Goal: Transaction & Acquisition: Purchase product/service

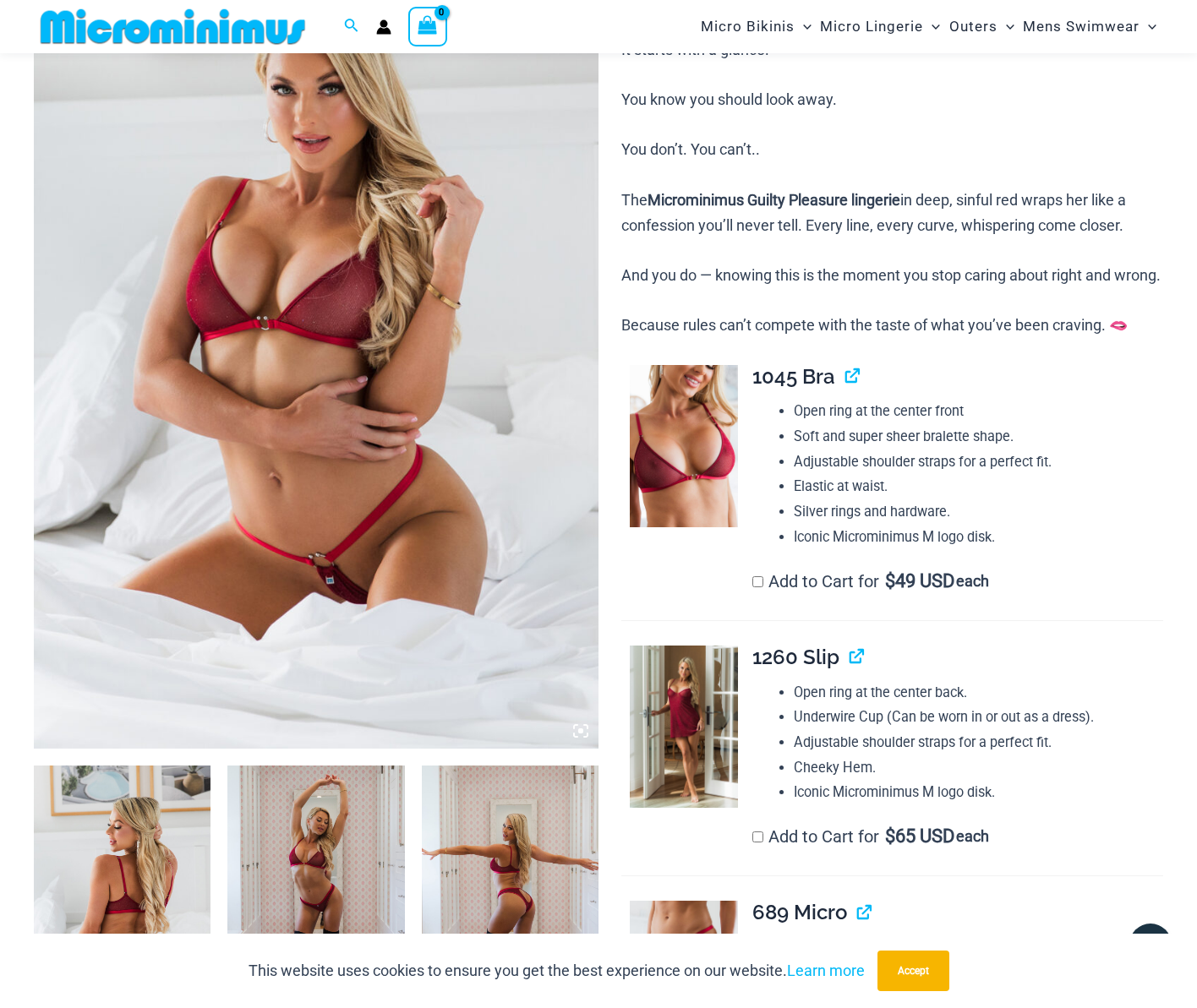
scroll to position [237, 0]
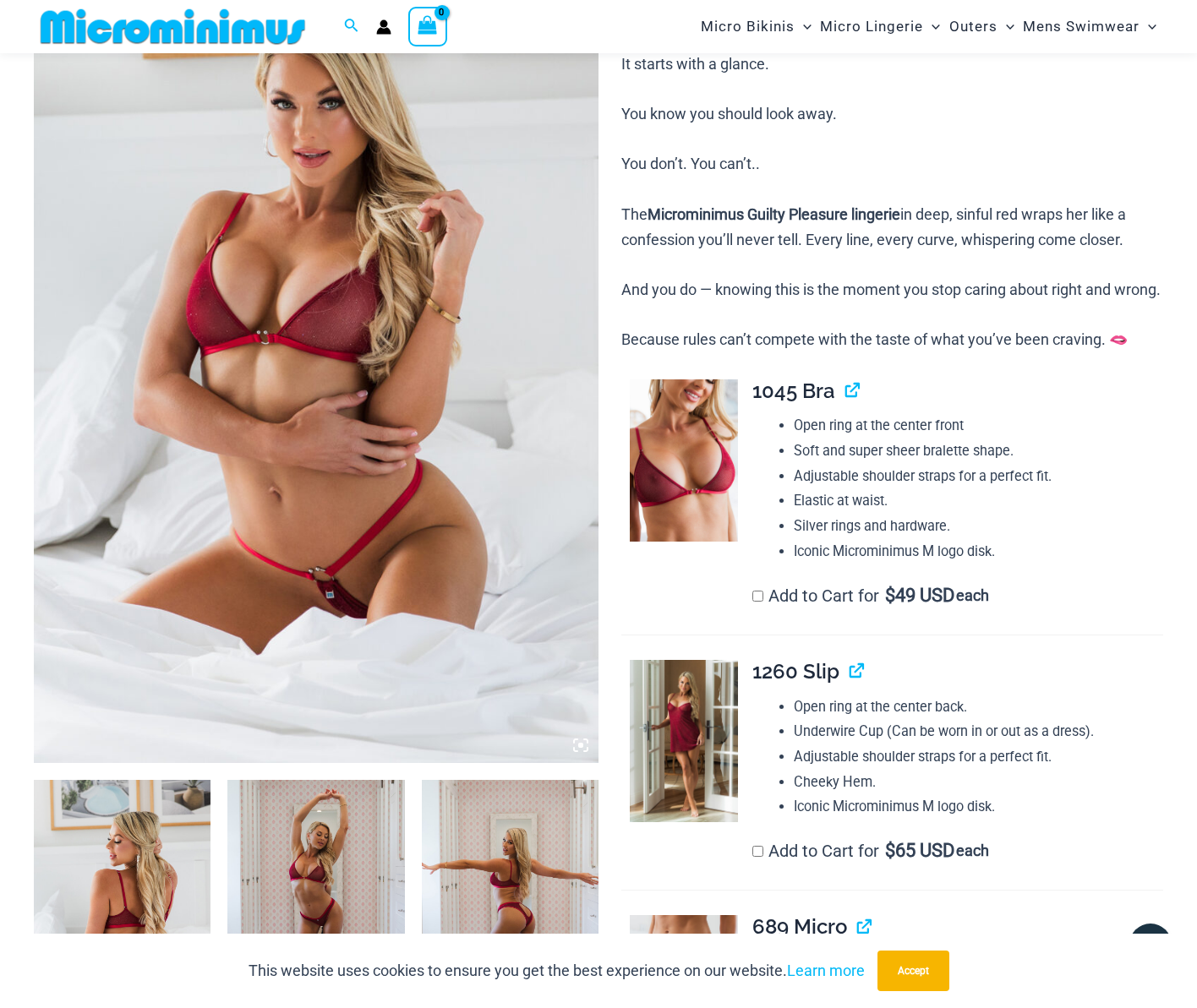
click at [306, 317] on img at bounding box center [316, 340] width 565 height 847
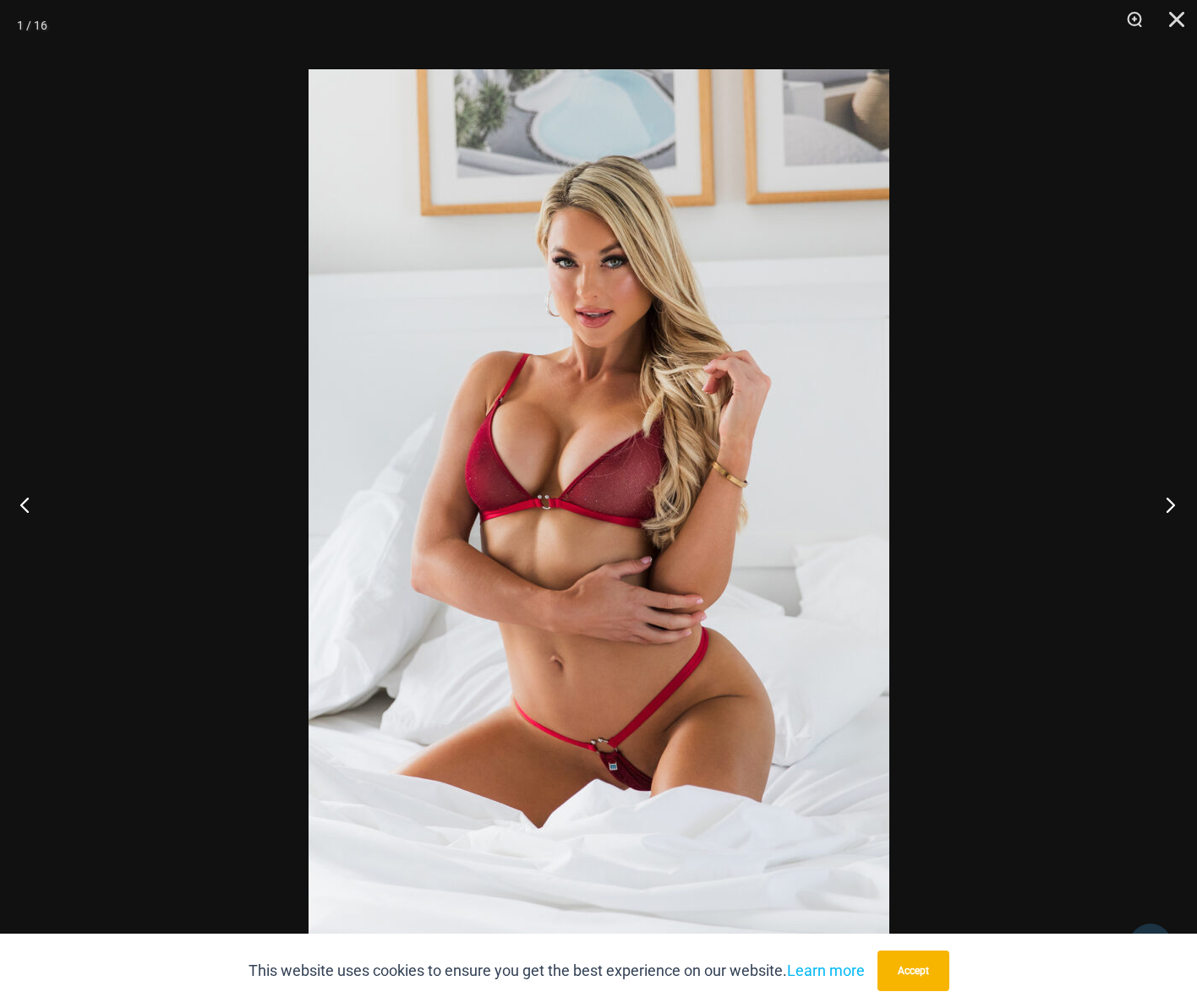
click at [1171, 505] on button "Next" at bounding box center [1165, 504] width 64 height 84
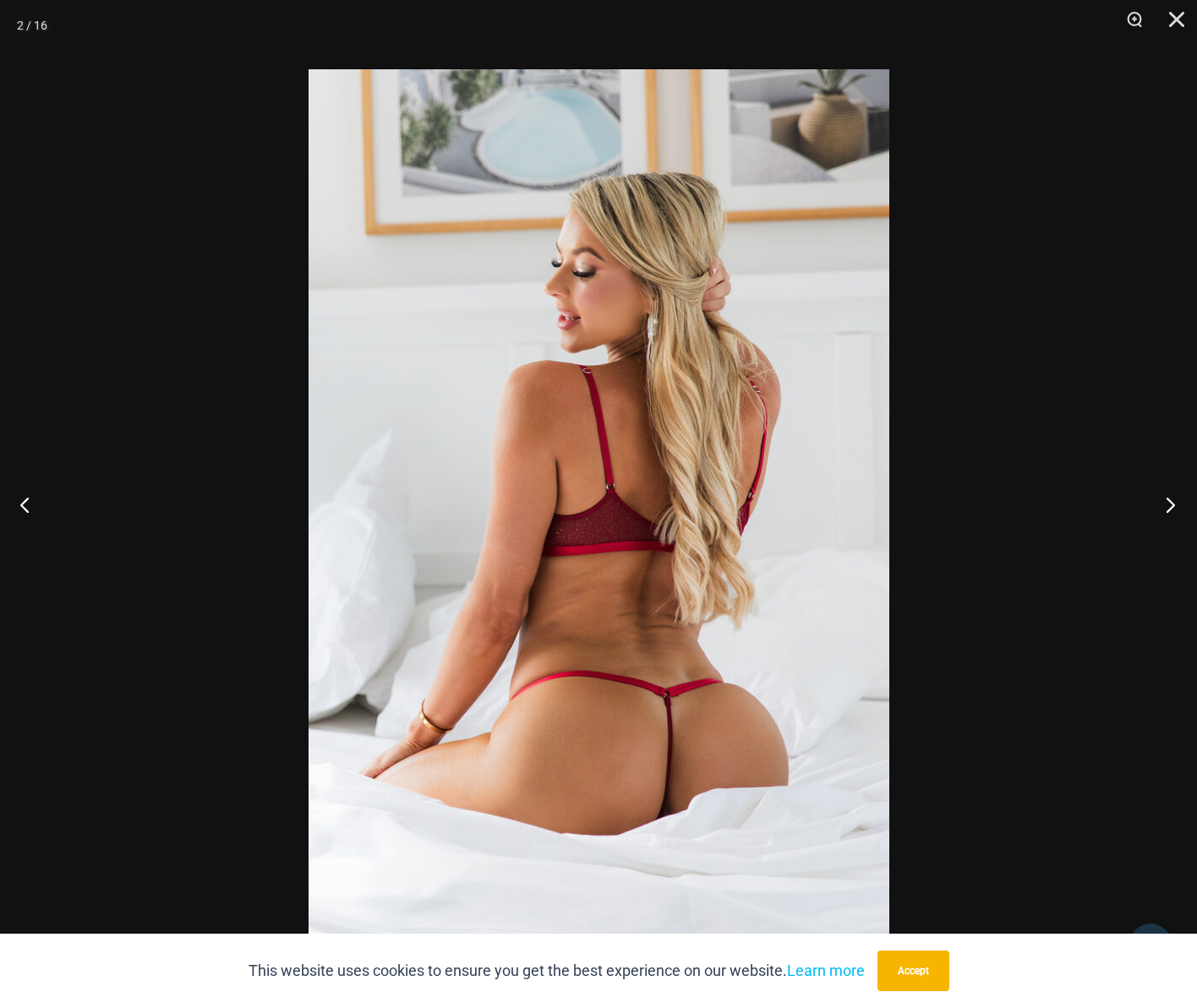
click at [1171, 505] on button "Next" at bounding box center [1165, 504] width 64 height 84
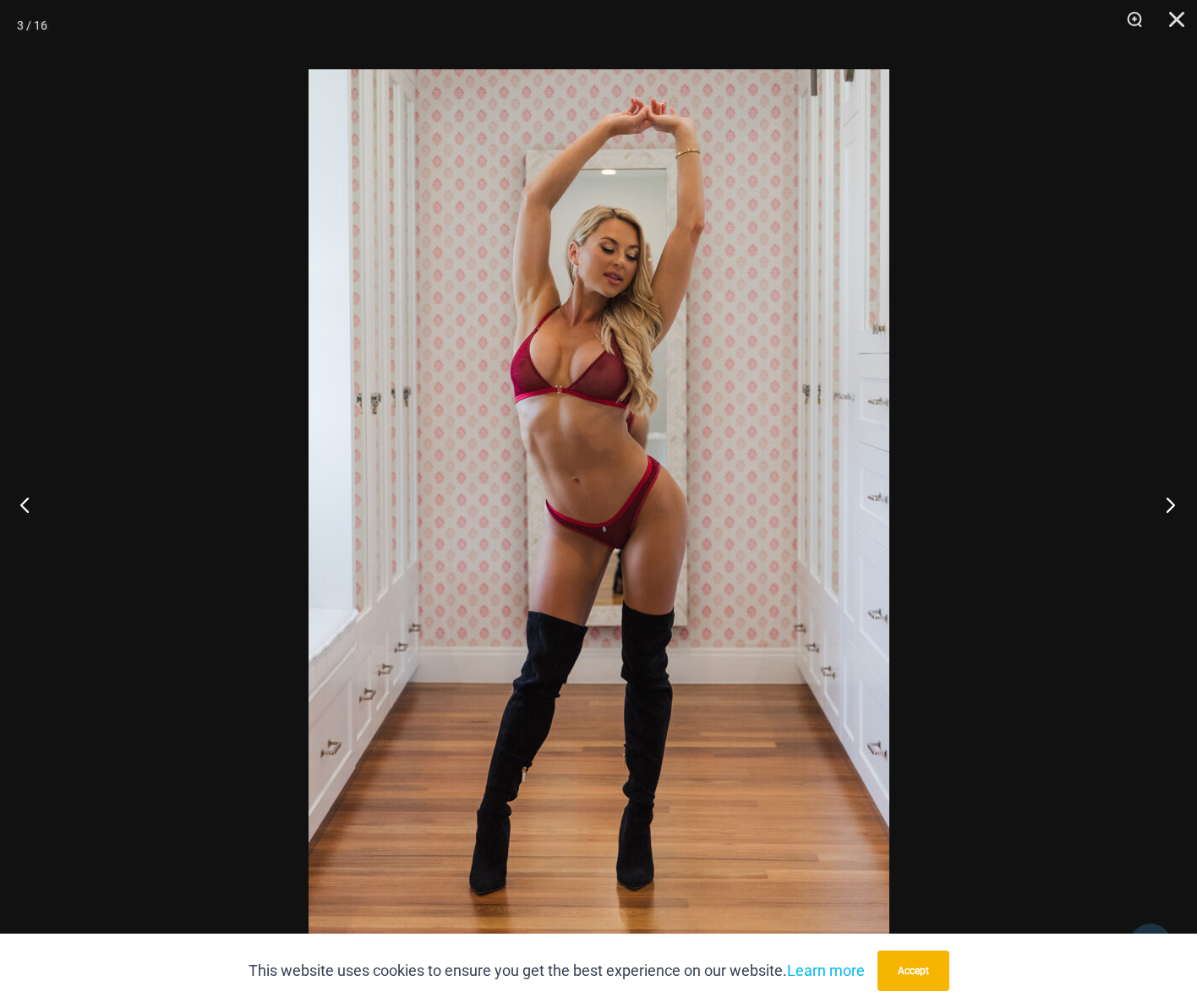
click at [1171, 505] on button "Next" at bounding box center [1165, 504] width 64 height 84
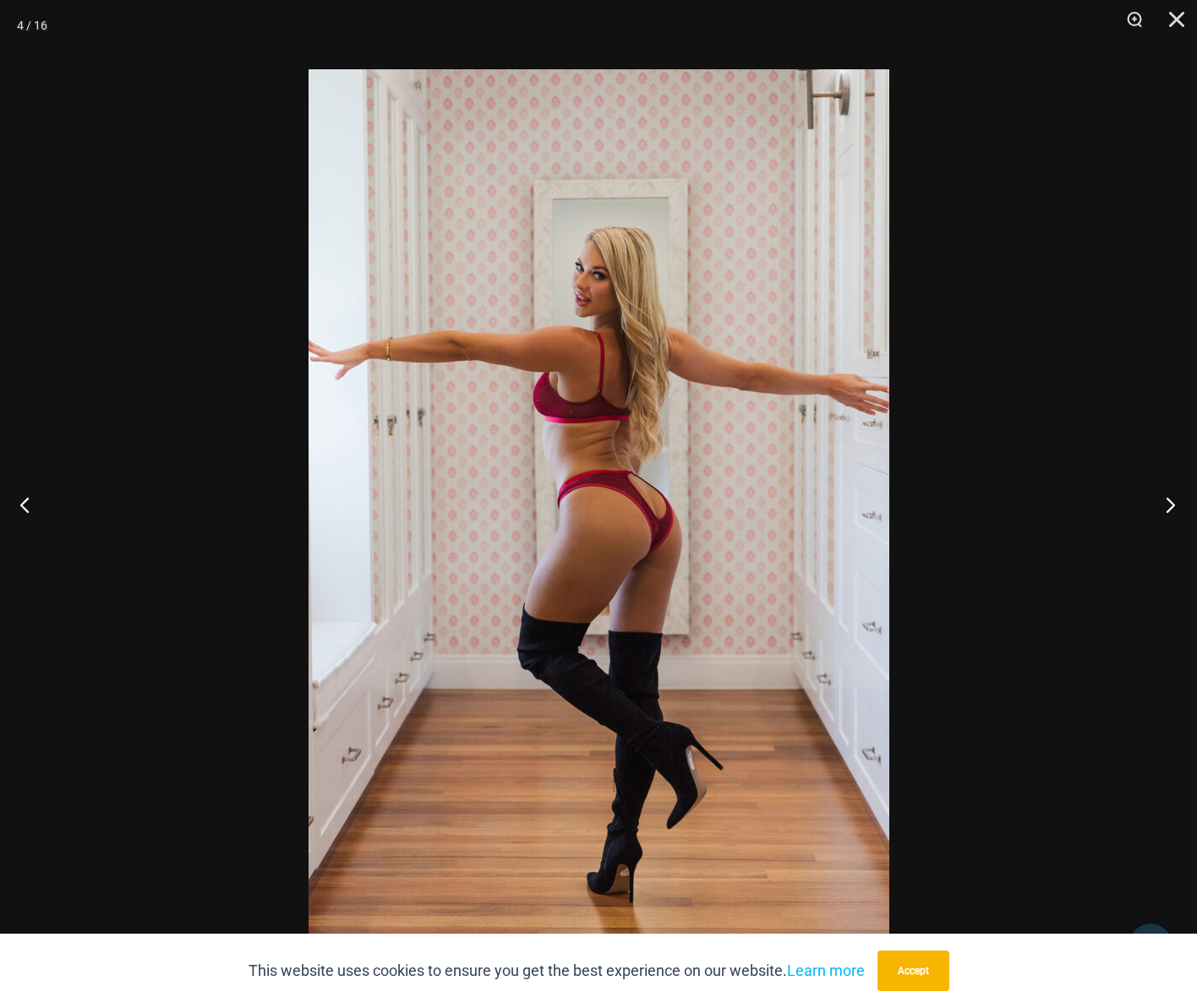
click at [1171, 505] on button "Next" at bounding box center [1165, 504] width 64 height 84
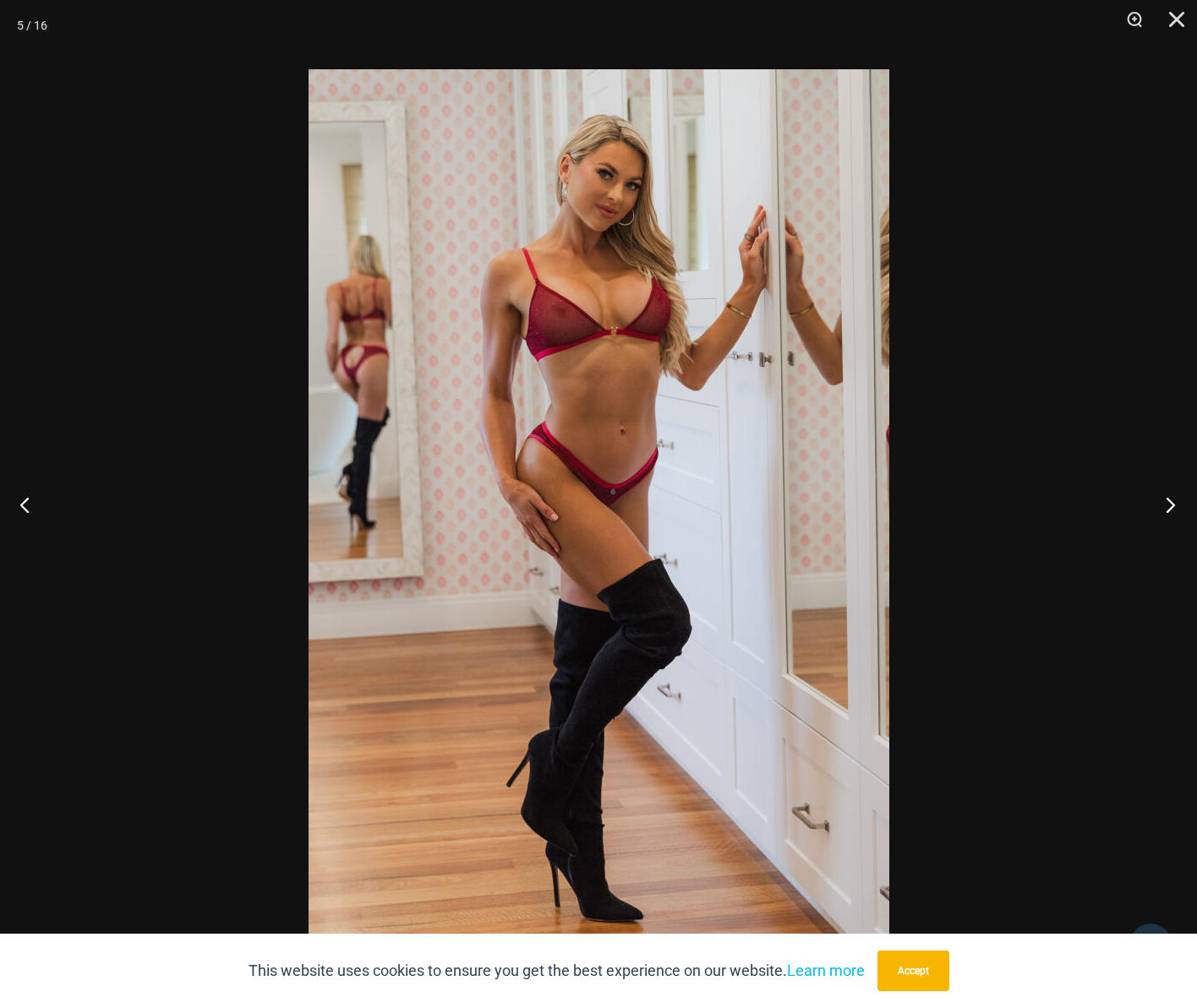
click at [1171, 505] on button "Next" at bounding box center [1165, 504] width 64 height 84
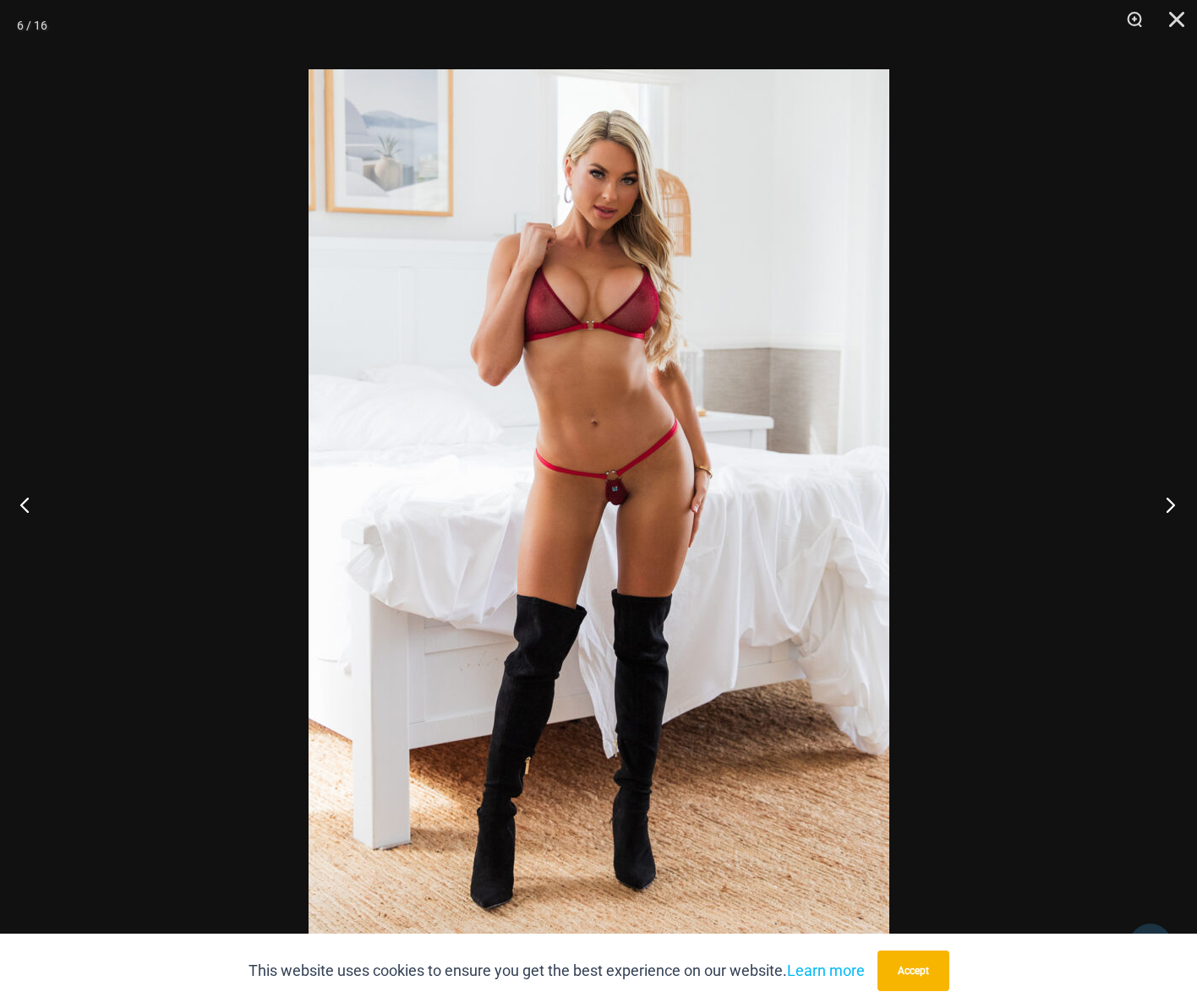
click at [1171, 505] on button "Next" at bounding box center [1165, 504] width 64 height 84
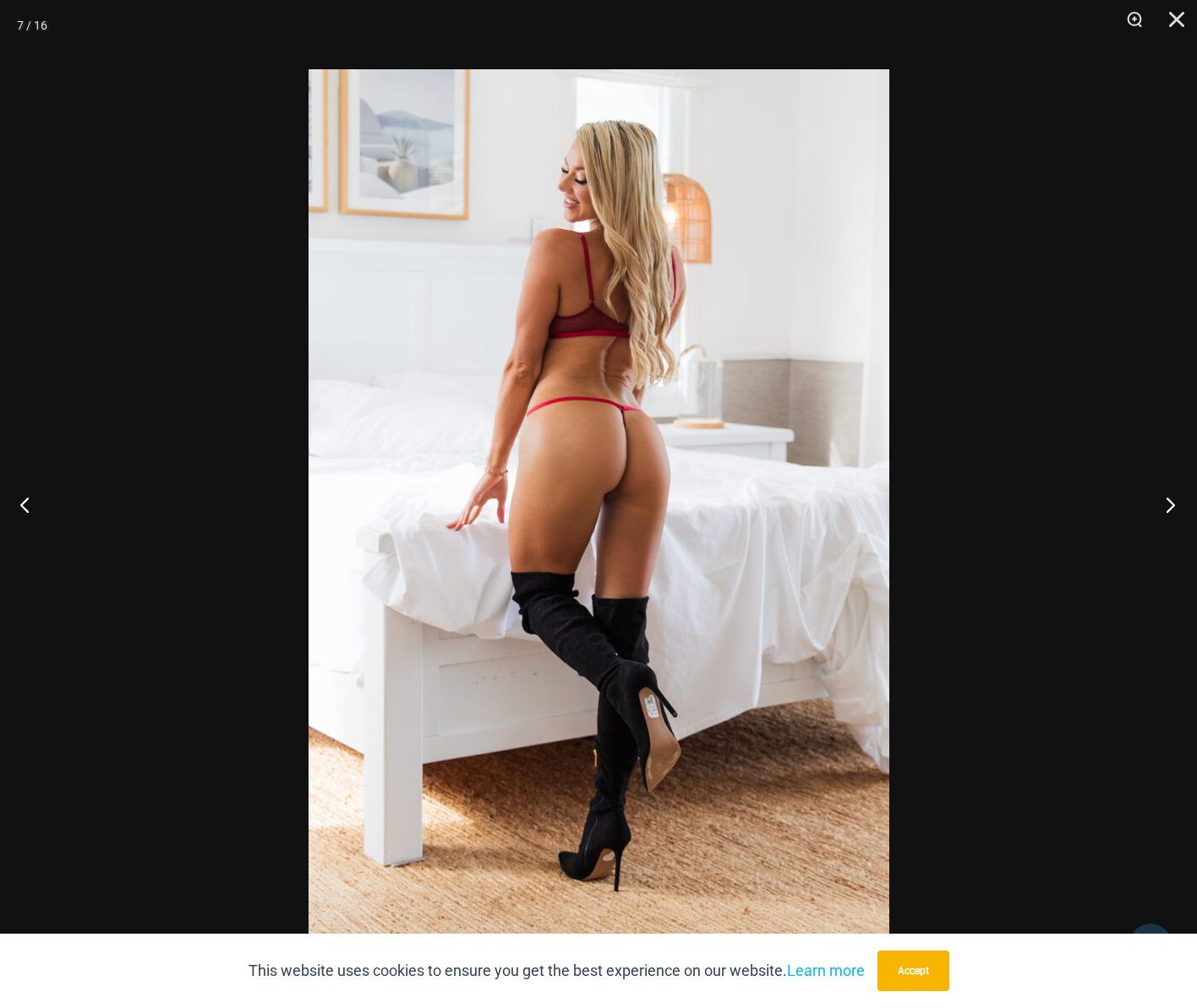
click at [1171, 505] on button "Next" at bounding box center [1165, 504] width 64 height 84
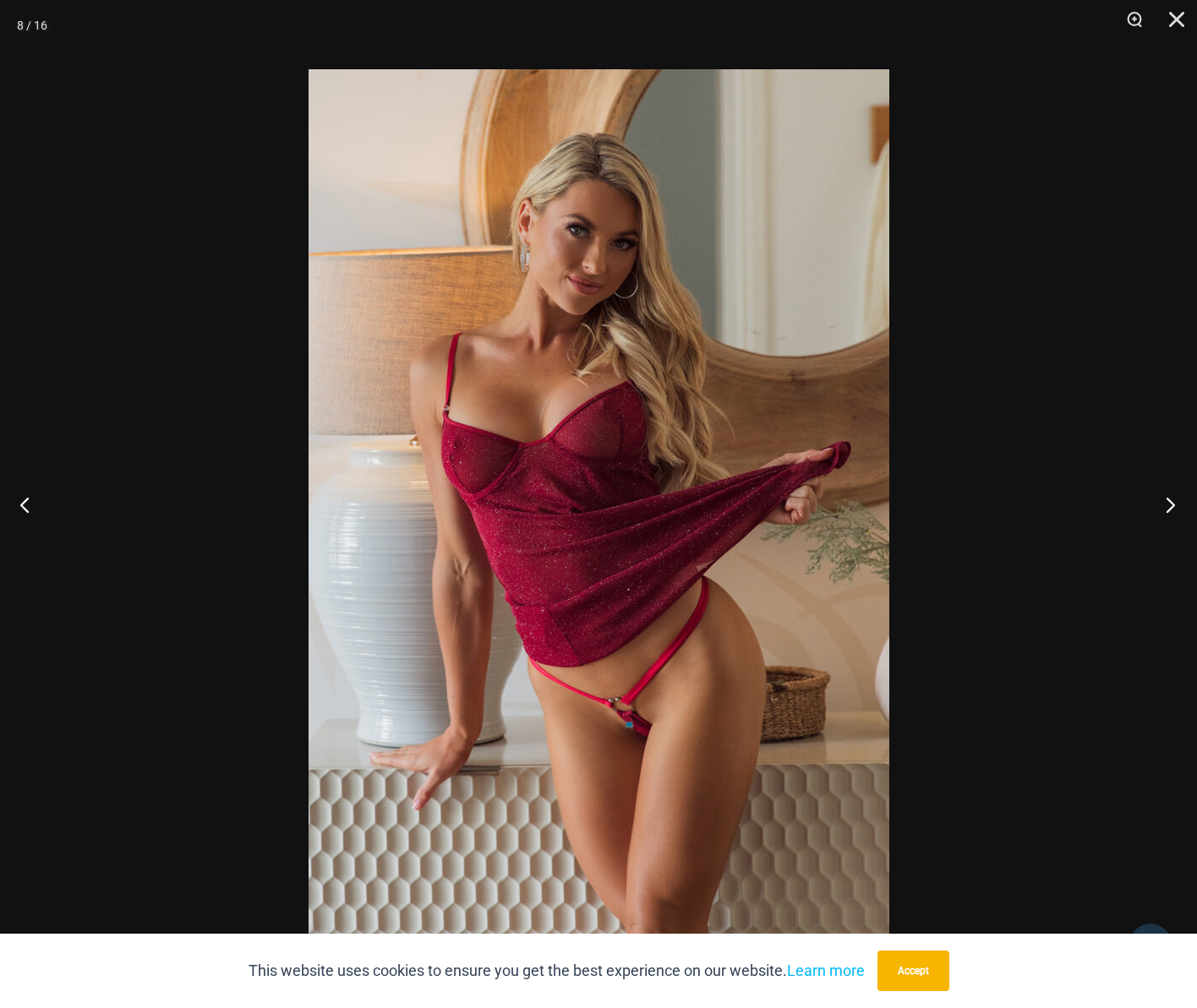
click at [1169, 506] on button "Next" at bounding box center [1165, 504] width 64 height 84
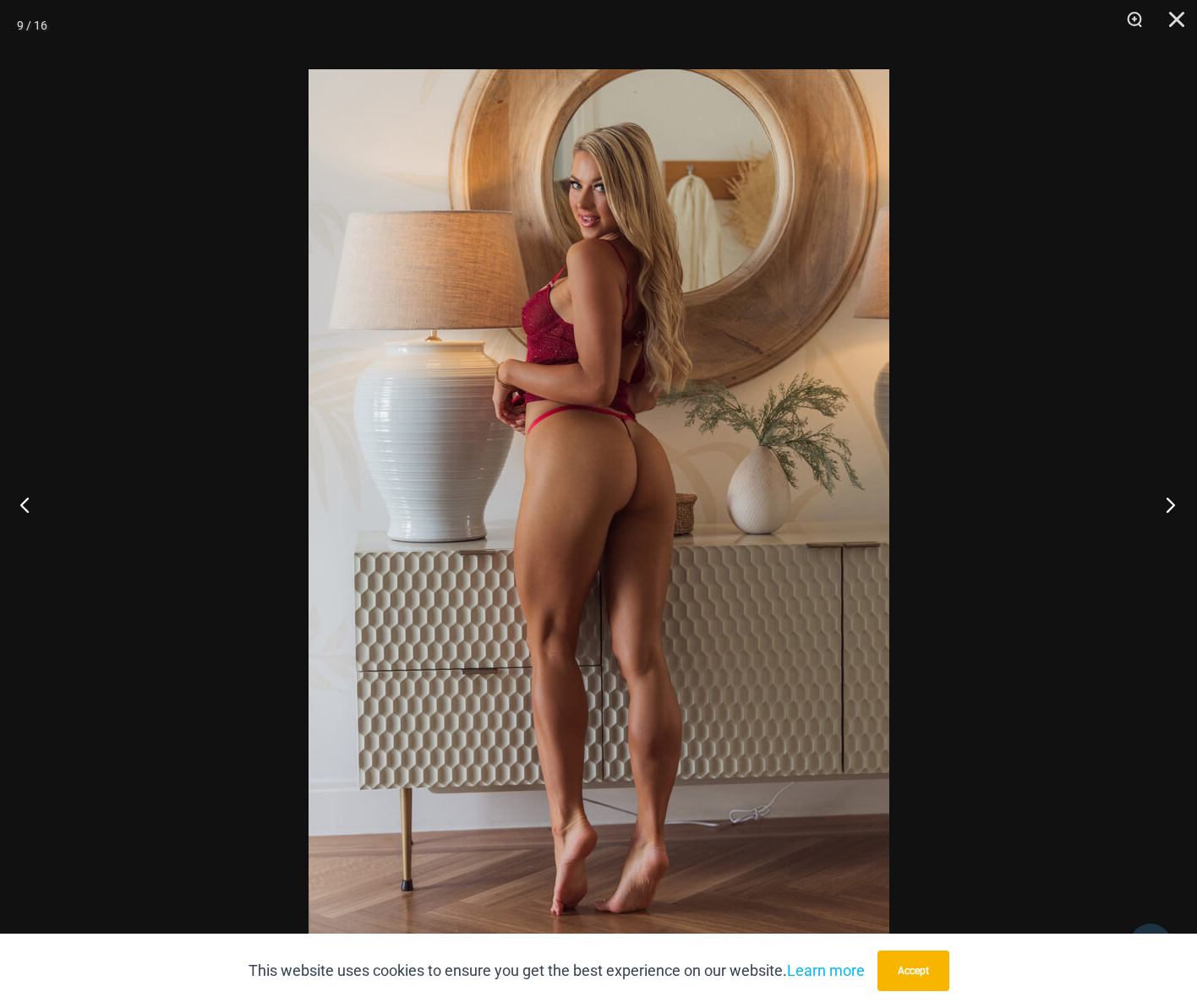
click at [1169, 506] on button "Next" at bounding box center [1165, 504] width 64 height 84
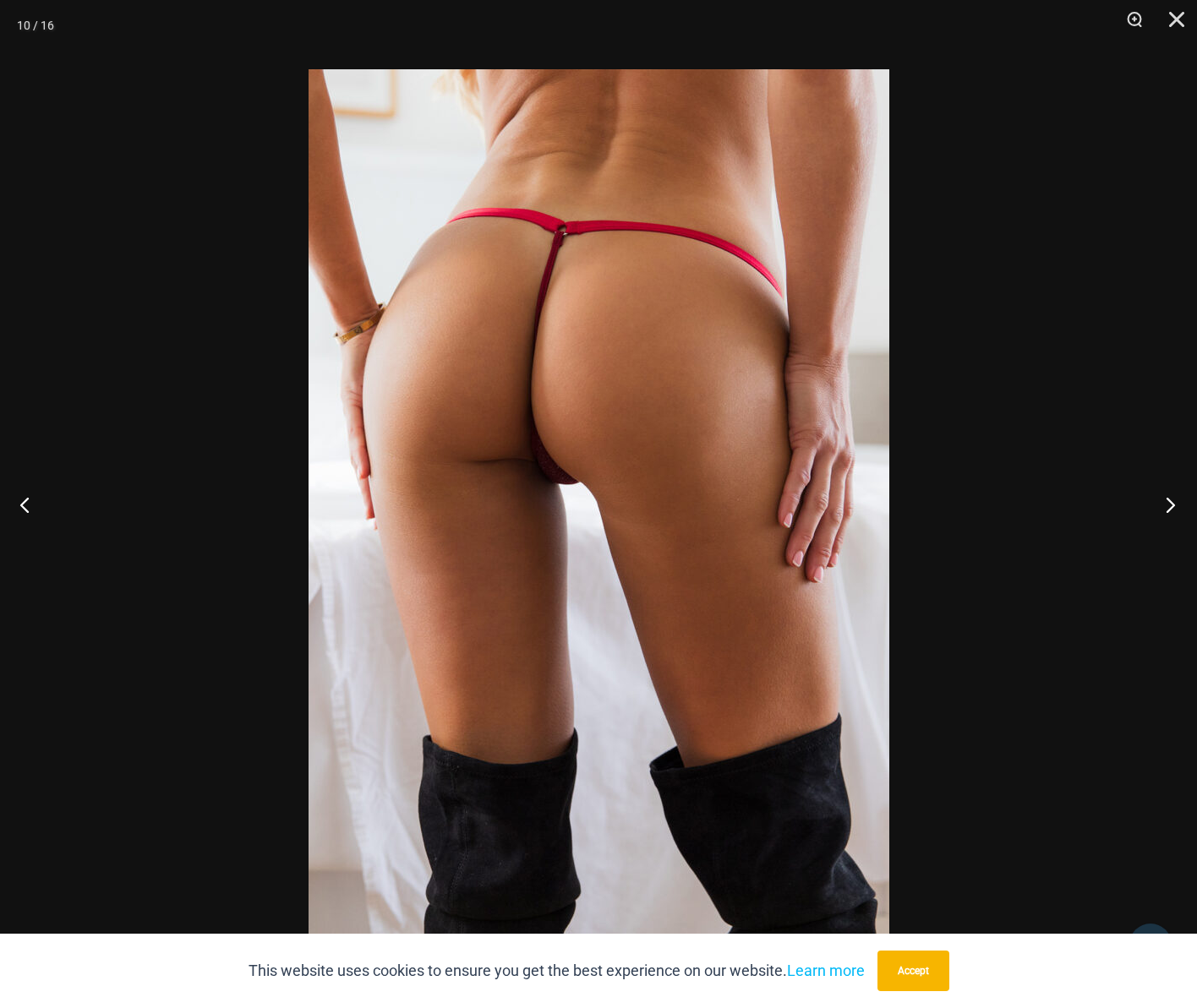
click at [1169, 506] on button "Next" at bounding box center [1165, 504] width 64 height 84
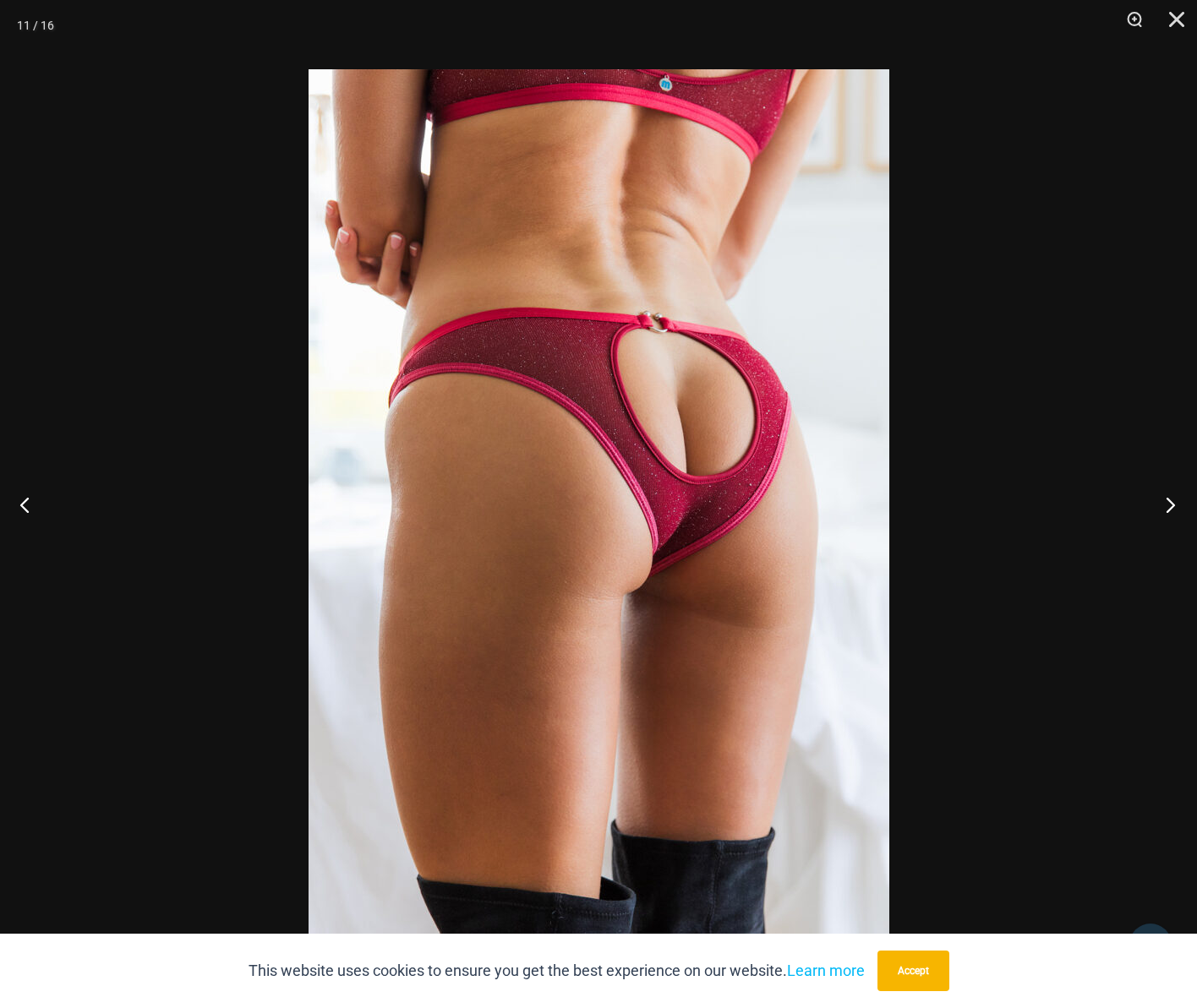
click at [1169, 506] on button "Next" at bounding box center [1165, 504] width 64 height 84
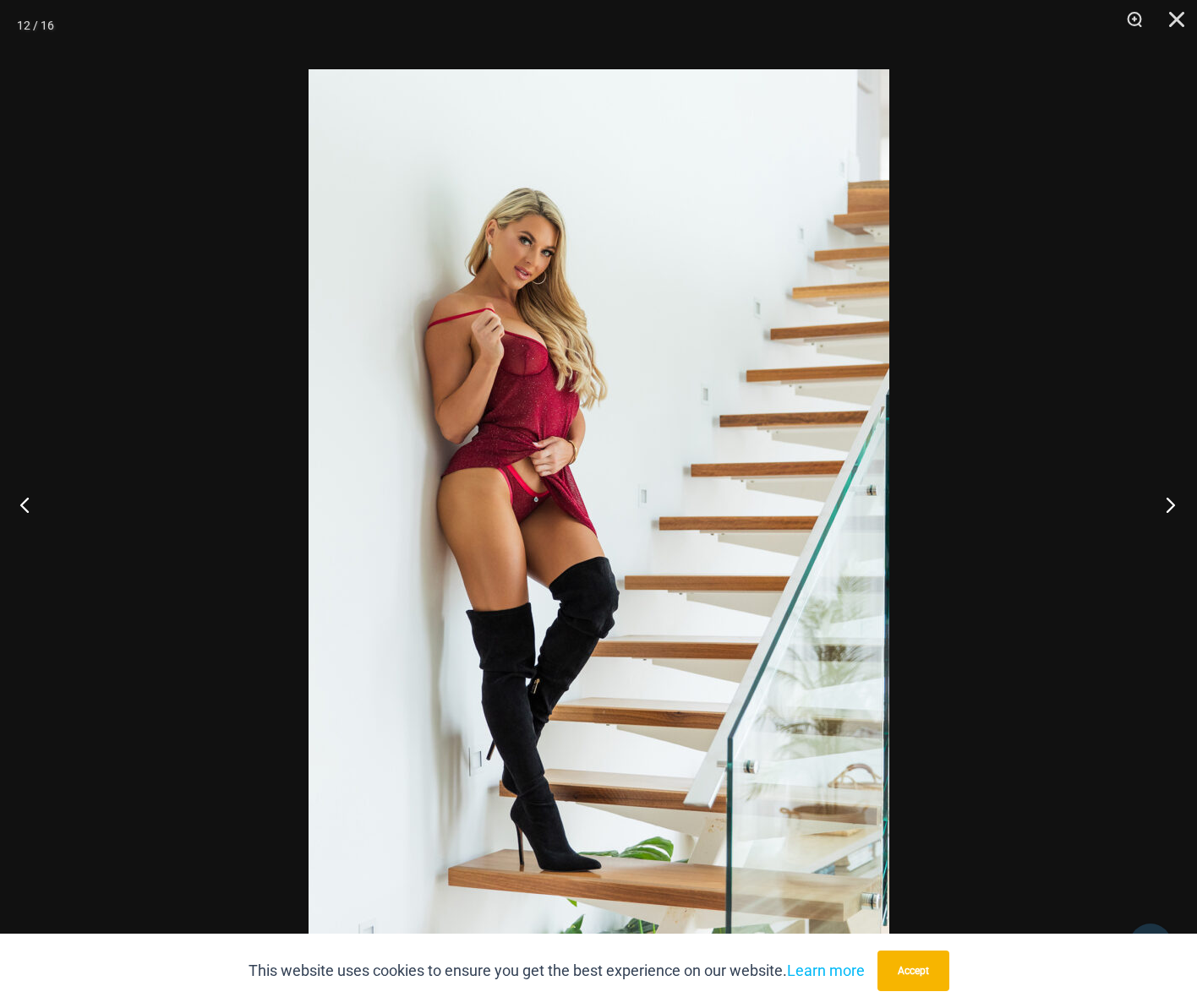
click at [1169, 506] on button "Next" at bounding box center [1165, 504] width 64 height 84
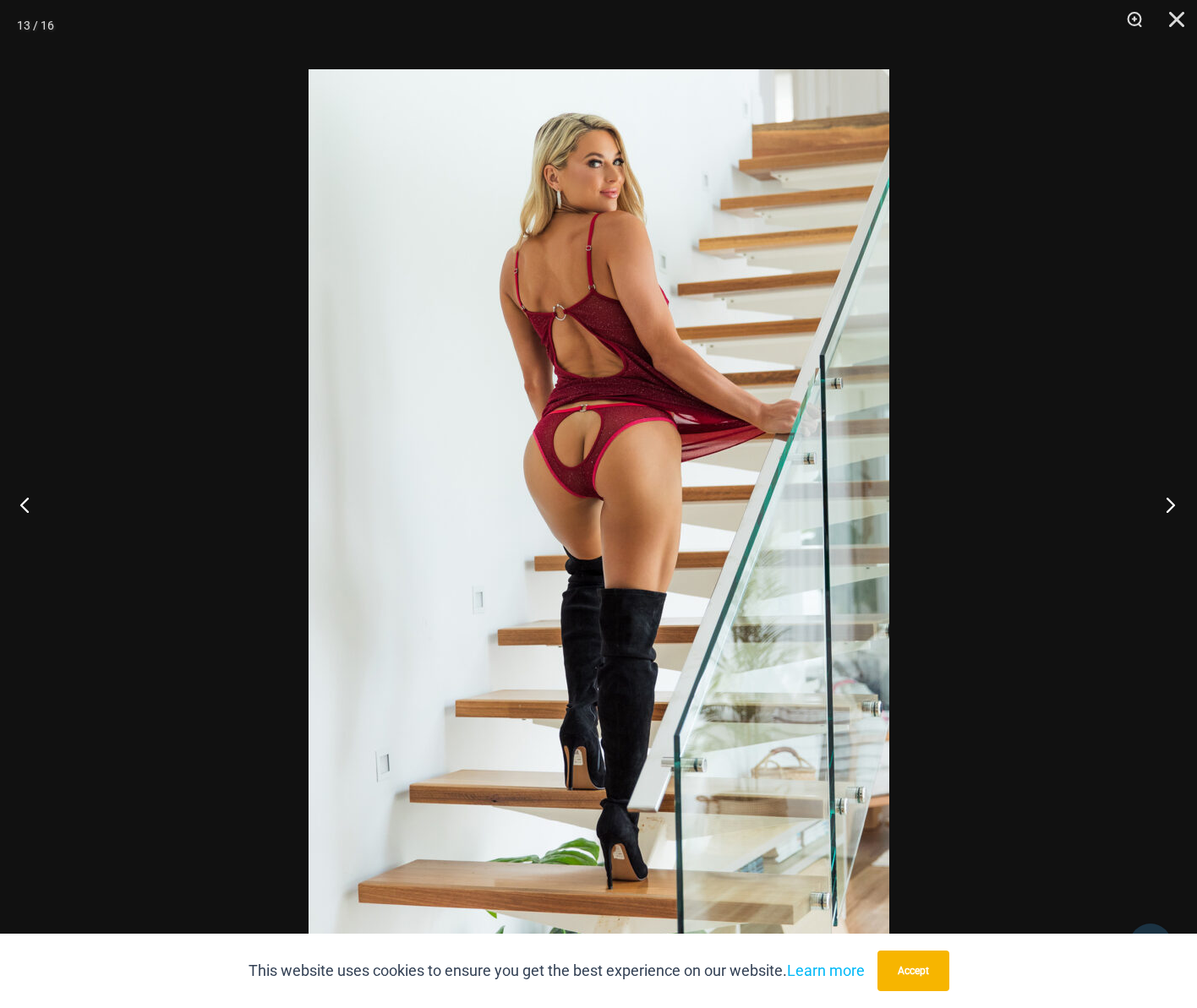
click at [1169, 506] on button "Next" at bounding box center [1165, 504] width 64 height 84
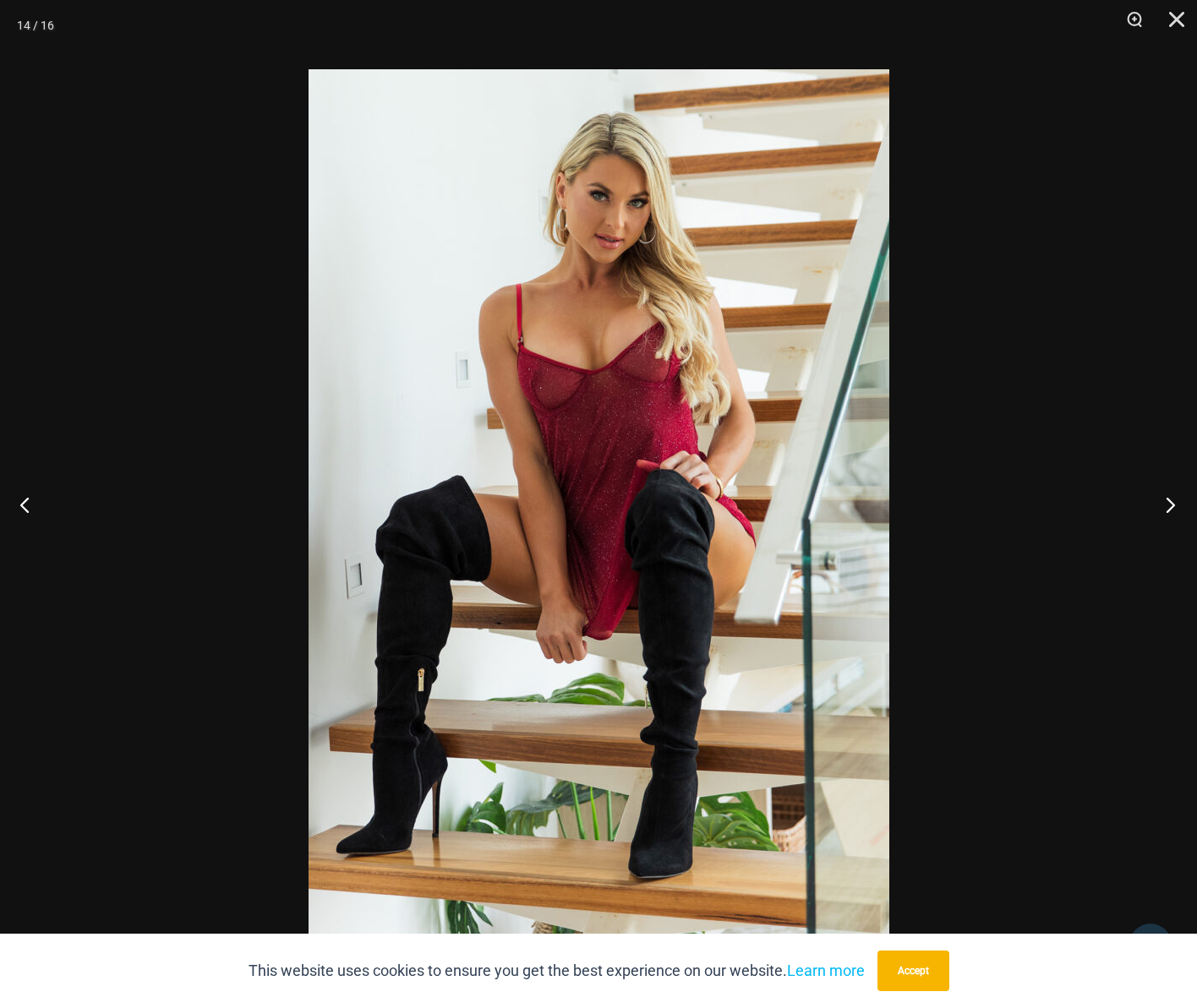
click at [1169, 506] on button "Next" at bounding box center [1165, 504] width 64 height 84
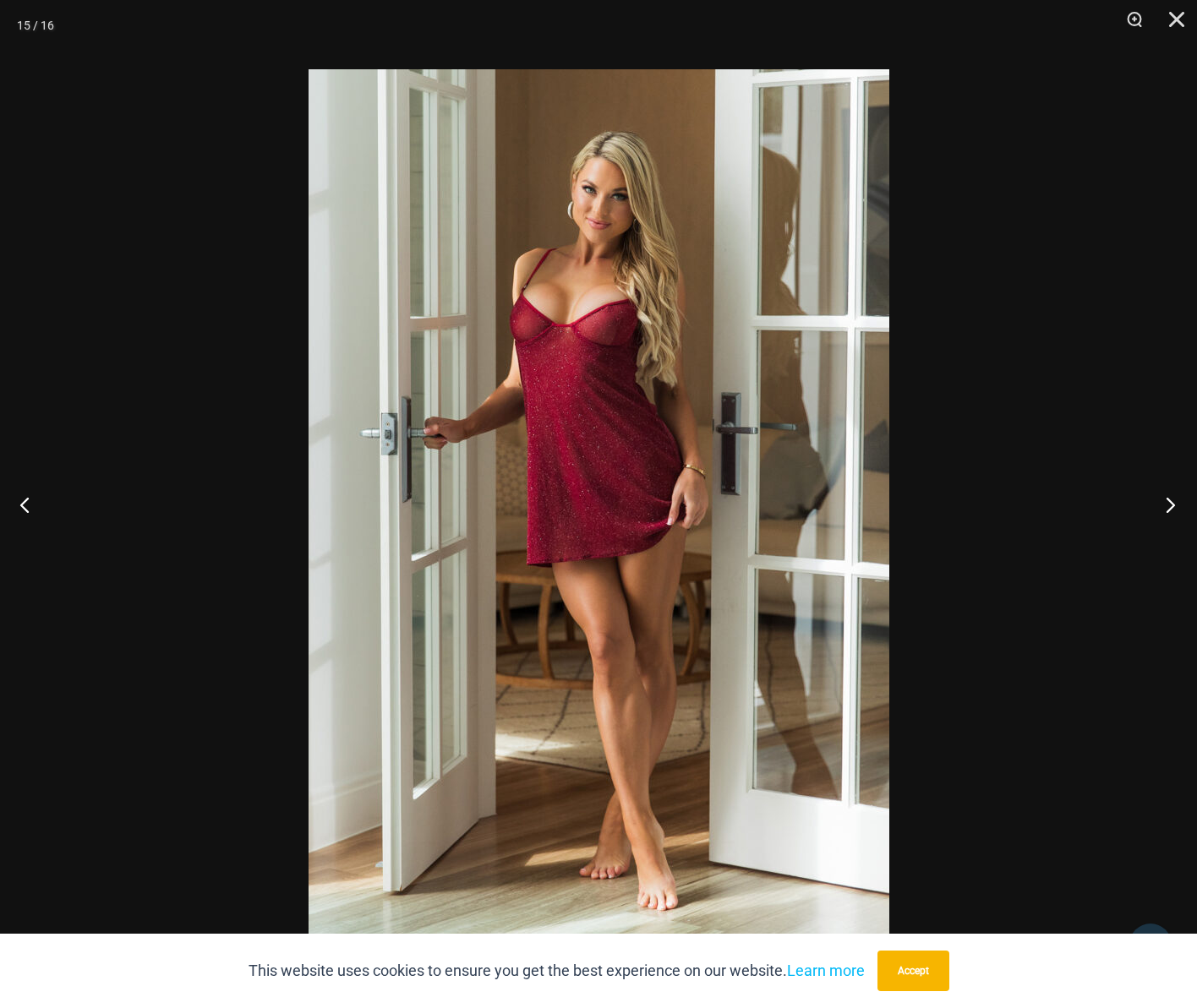
click at [1169, 506] on button "Next" at bounding box center [1165, 504] width 64 height 84
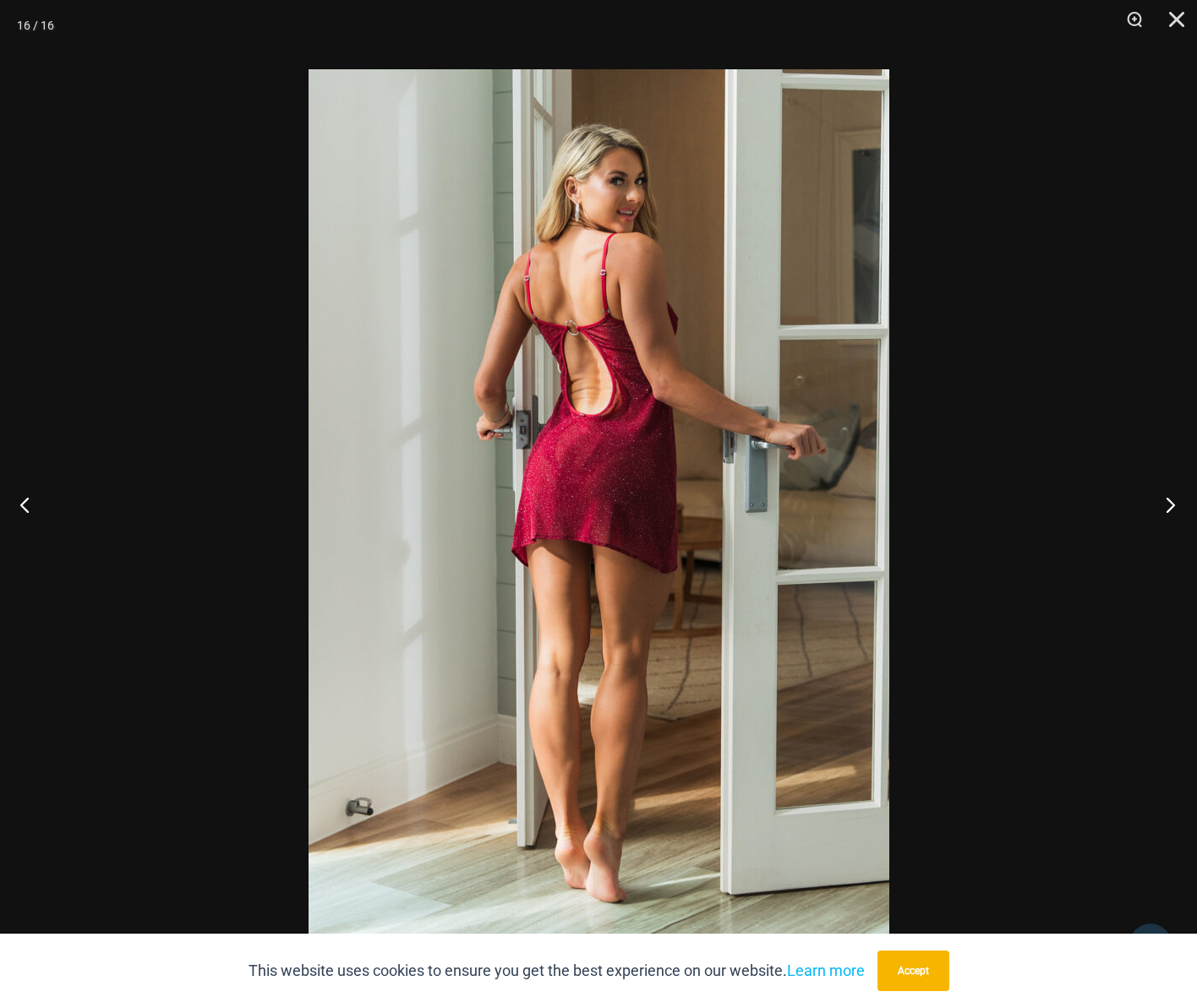
click at [1169, 506] on button "Next" at bounding box center [1165, 504] width 64 height 84
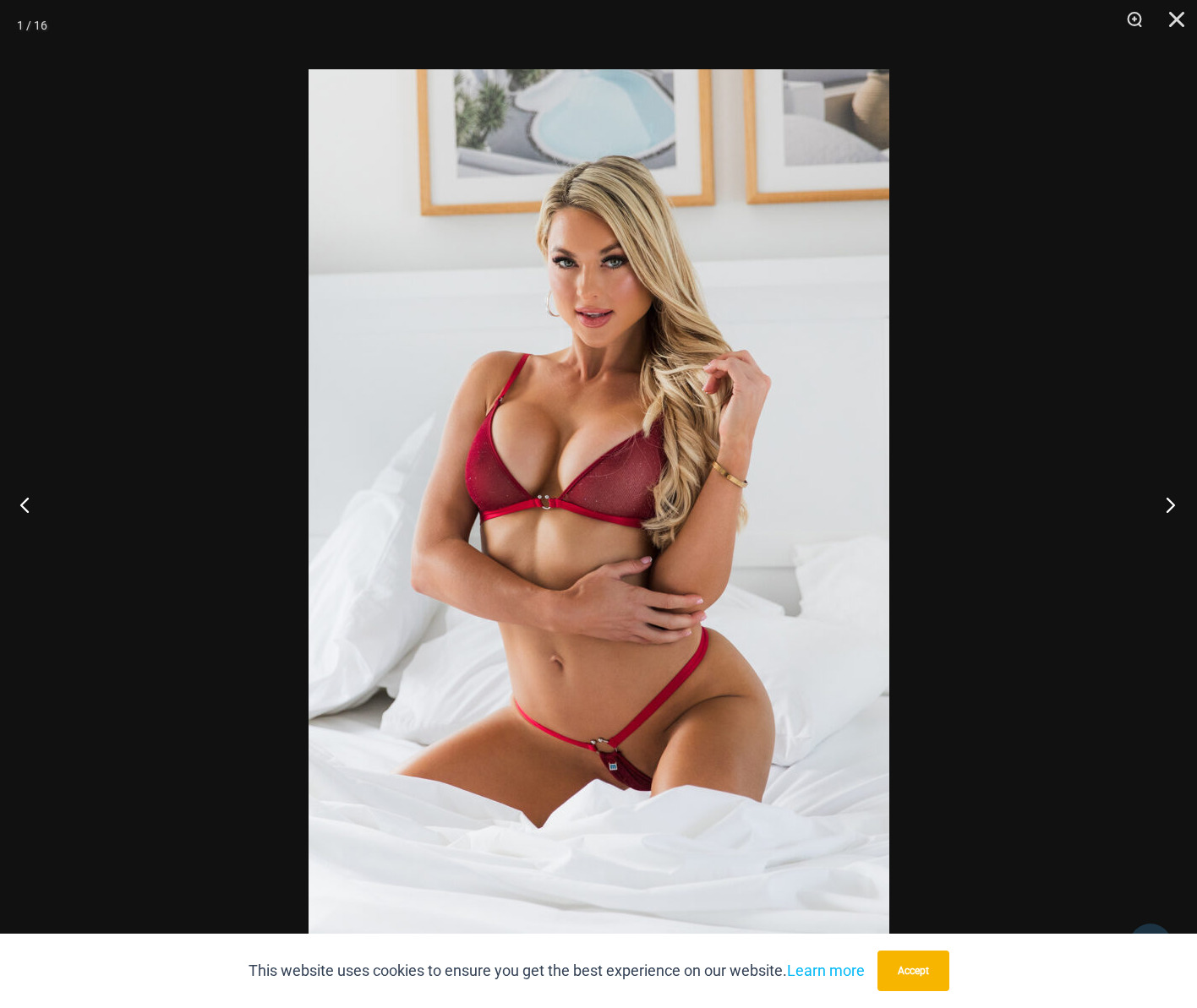
click at [1169, 506] on button "Next" at bounding box center [1165, 504] width 64 height 84
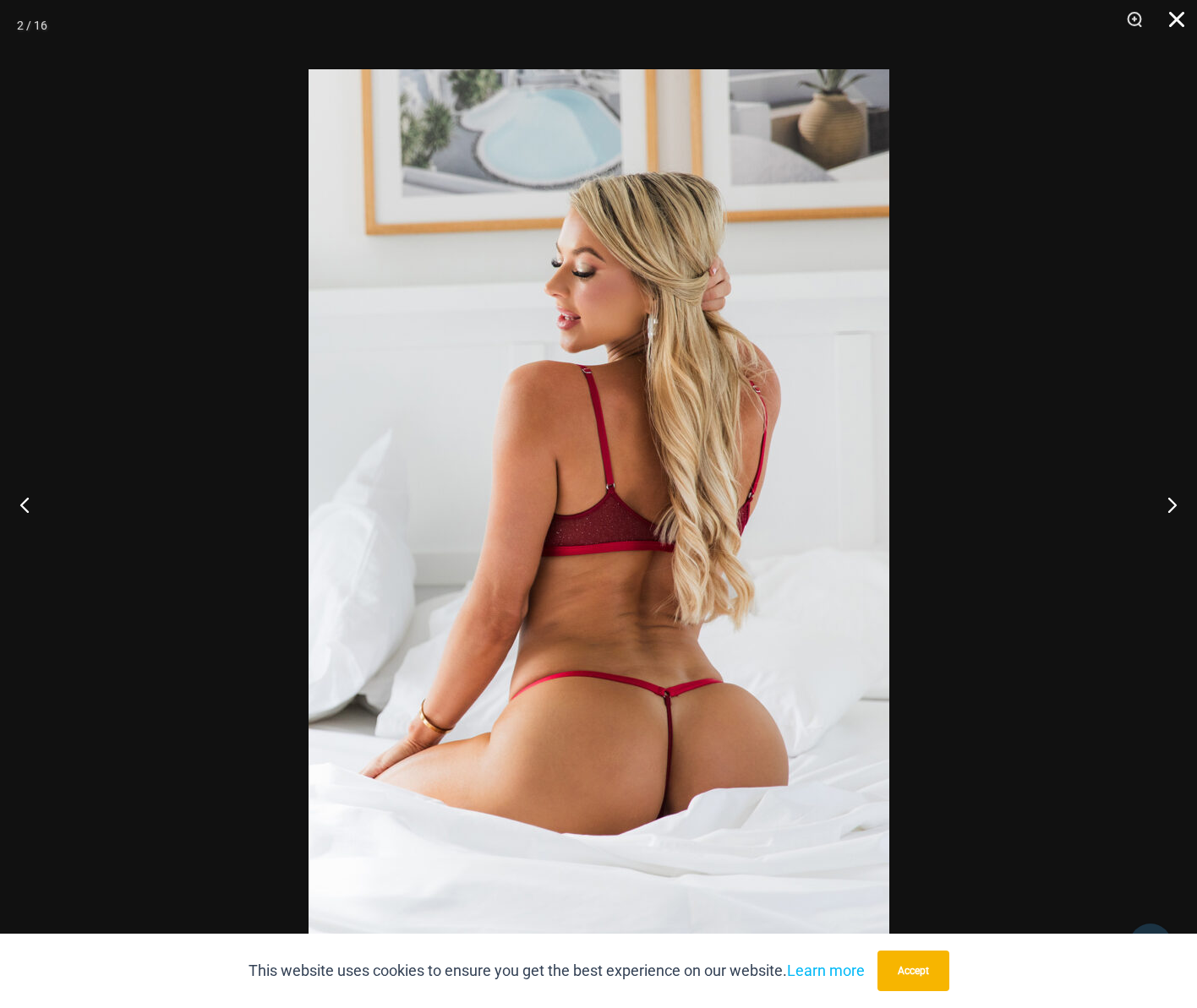
click at [1186, 16] on button "Close" at bounding box center [1170, 25] width 43 height 50
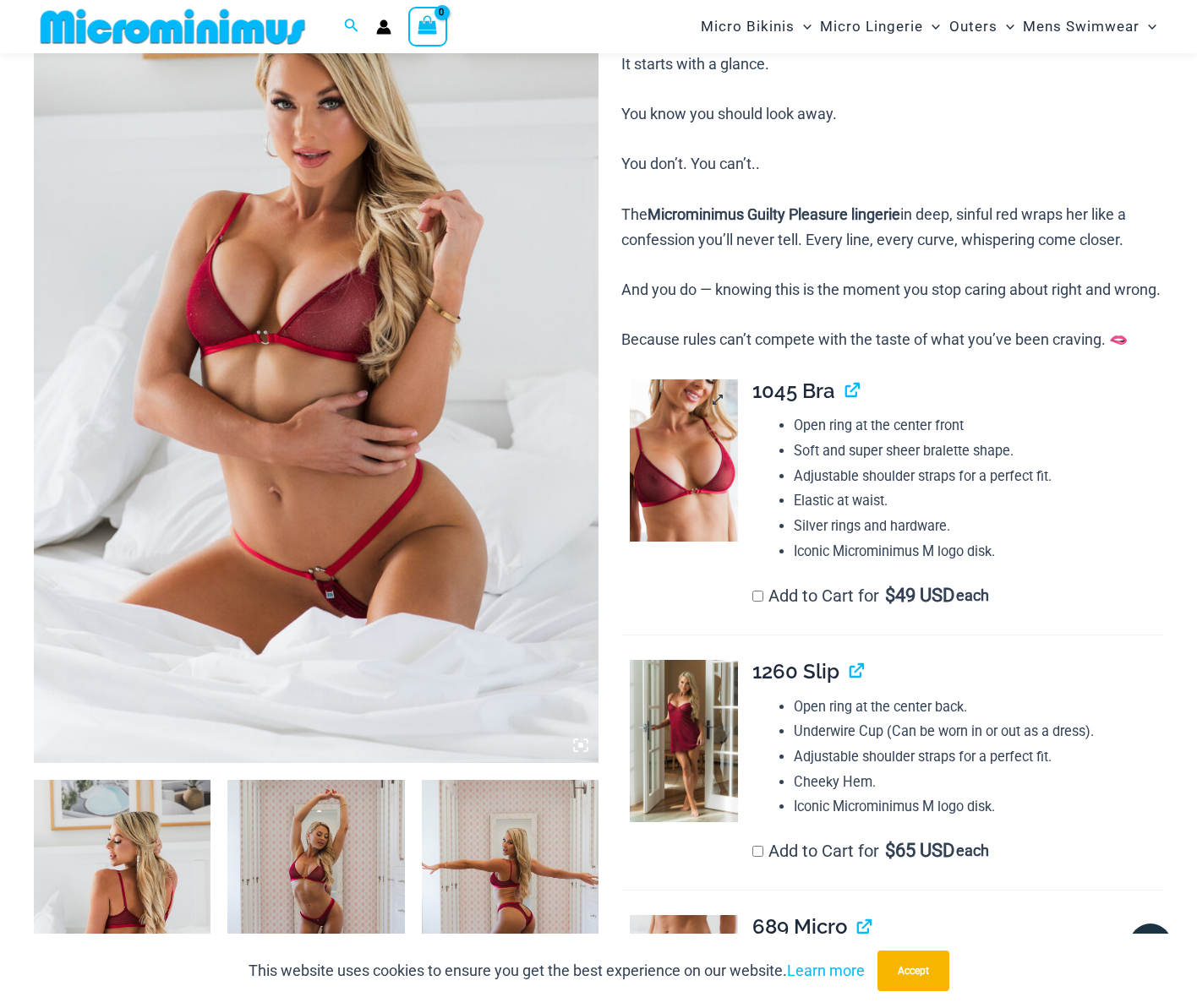
click at [689, 532] on img at bounding box center [683, 460] width 108 height 162
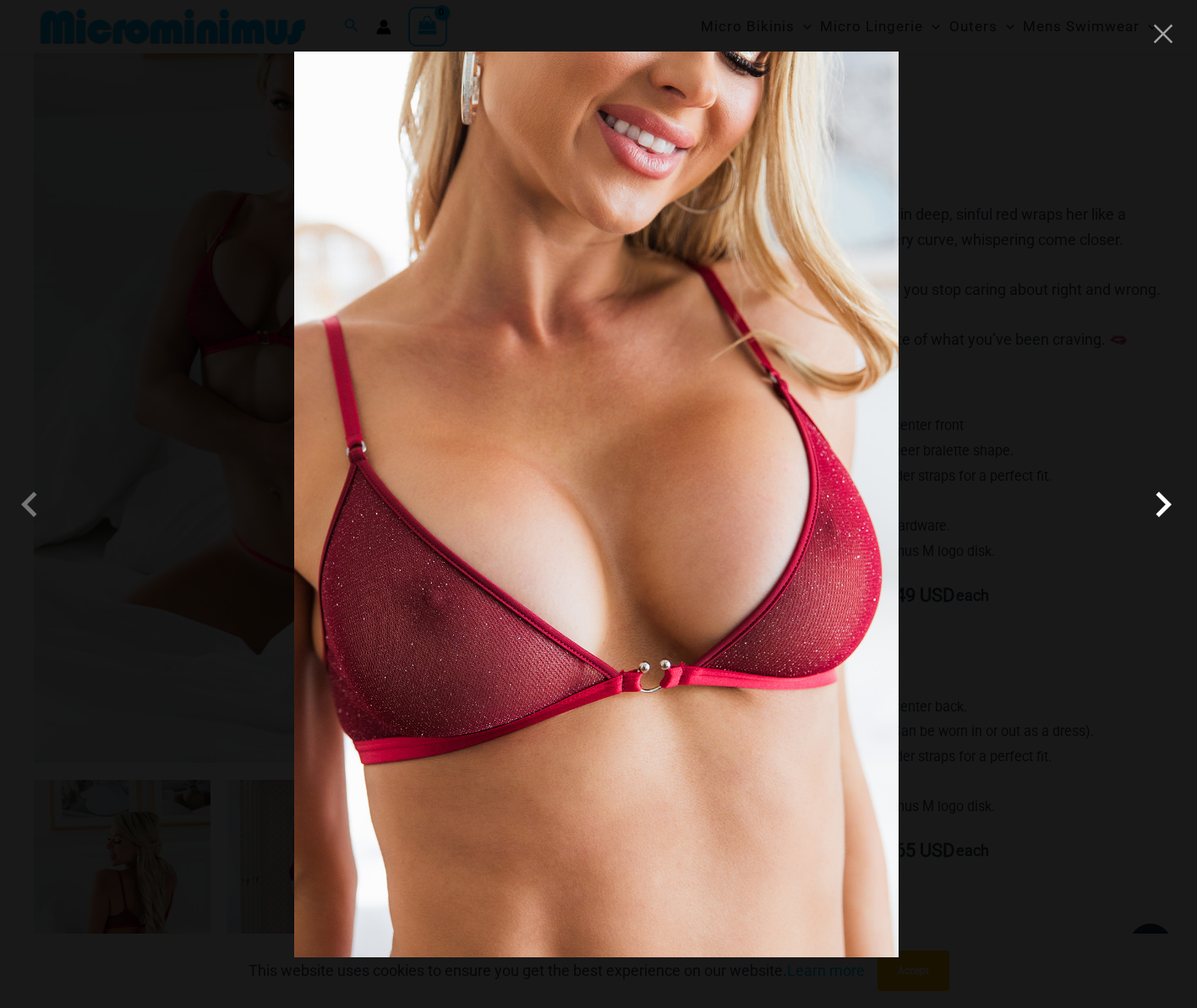
click at [1157, 508] on span at bounding box center [1163, 504] width 50 height 50
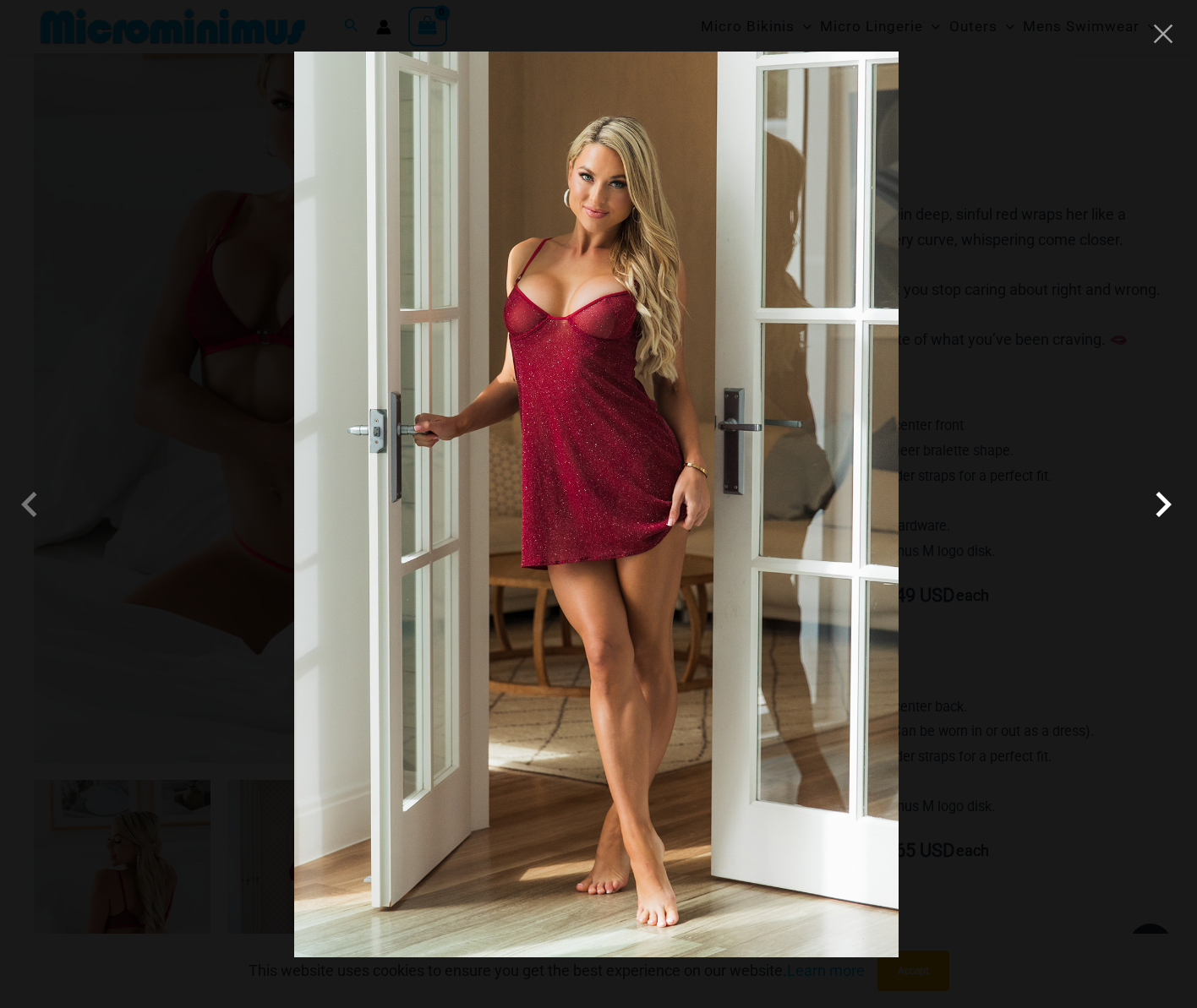
click at [1157, 508] on span at bounding box center [1163, 504] width 50 height 50
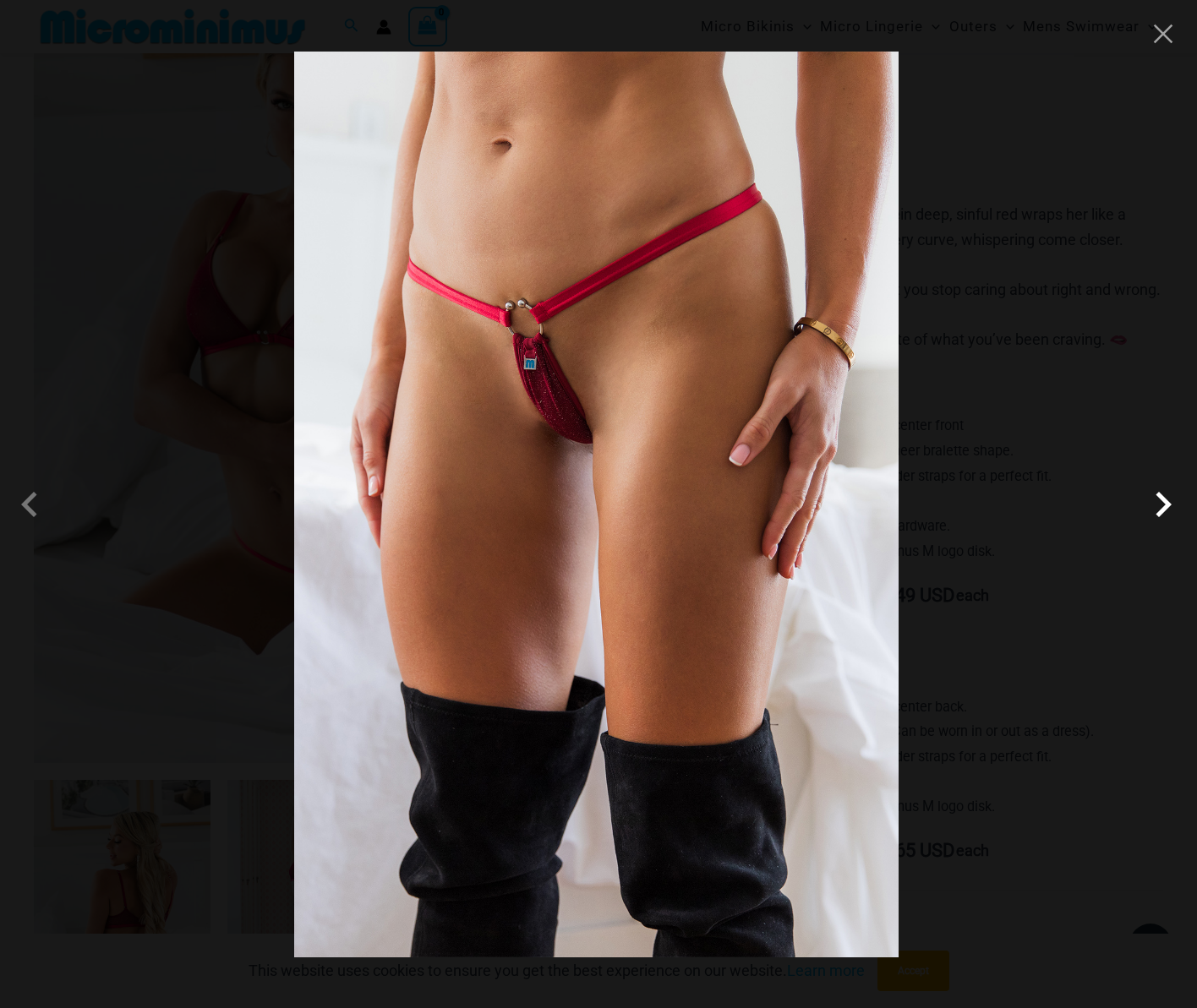
click at [1156, 508] on span at bounding box center [1163, 504] width 50 height 50
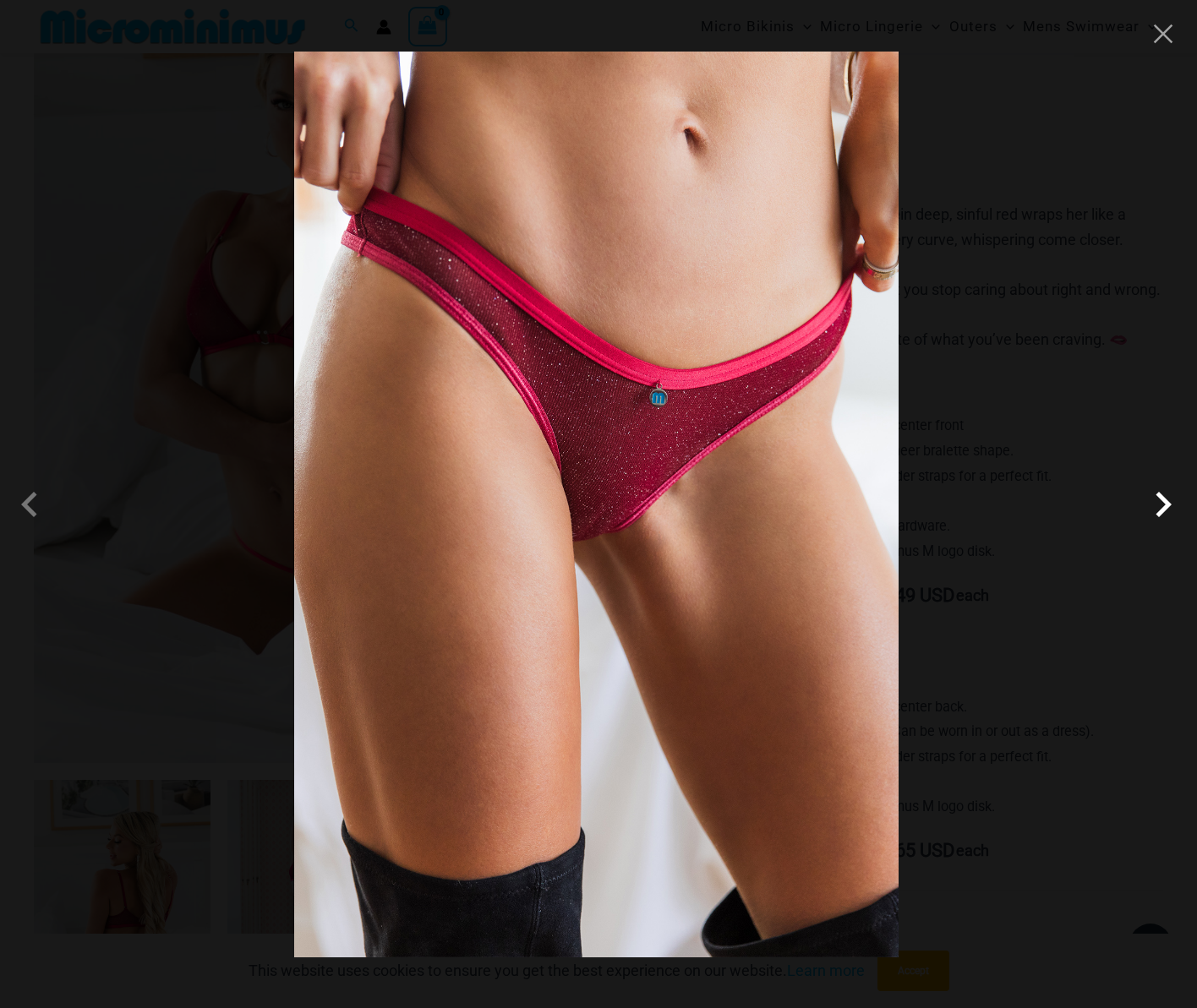
click at [1162, 510] on span at bounding box center [1163, 504] width 50 height 50
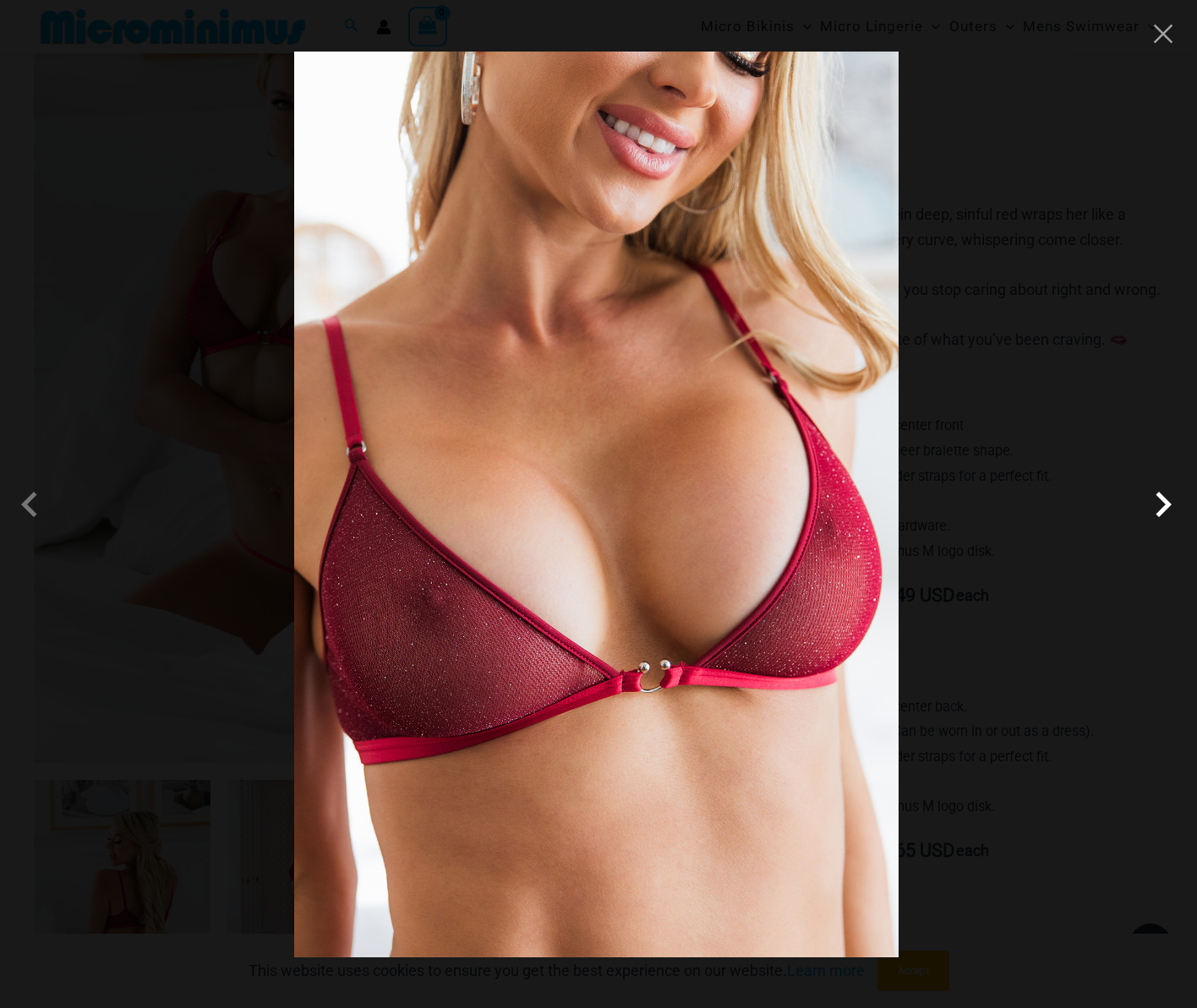
click at [1162, 510] on span at bounding box center [1163, 504] width 50 height 50
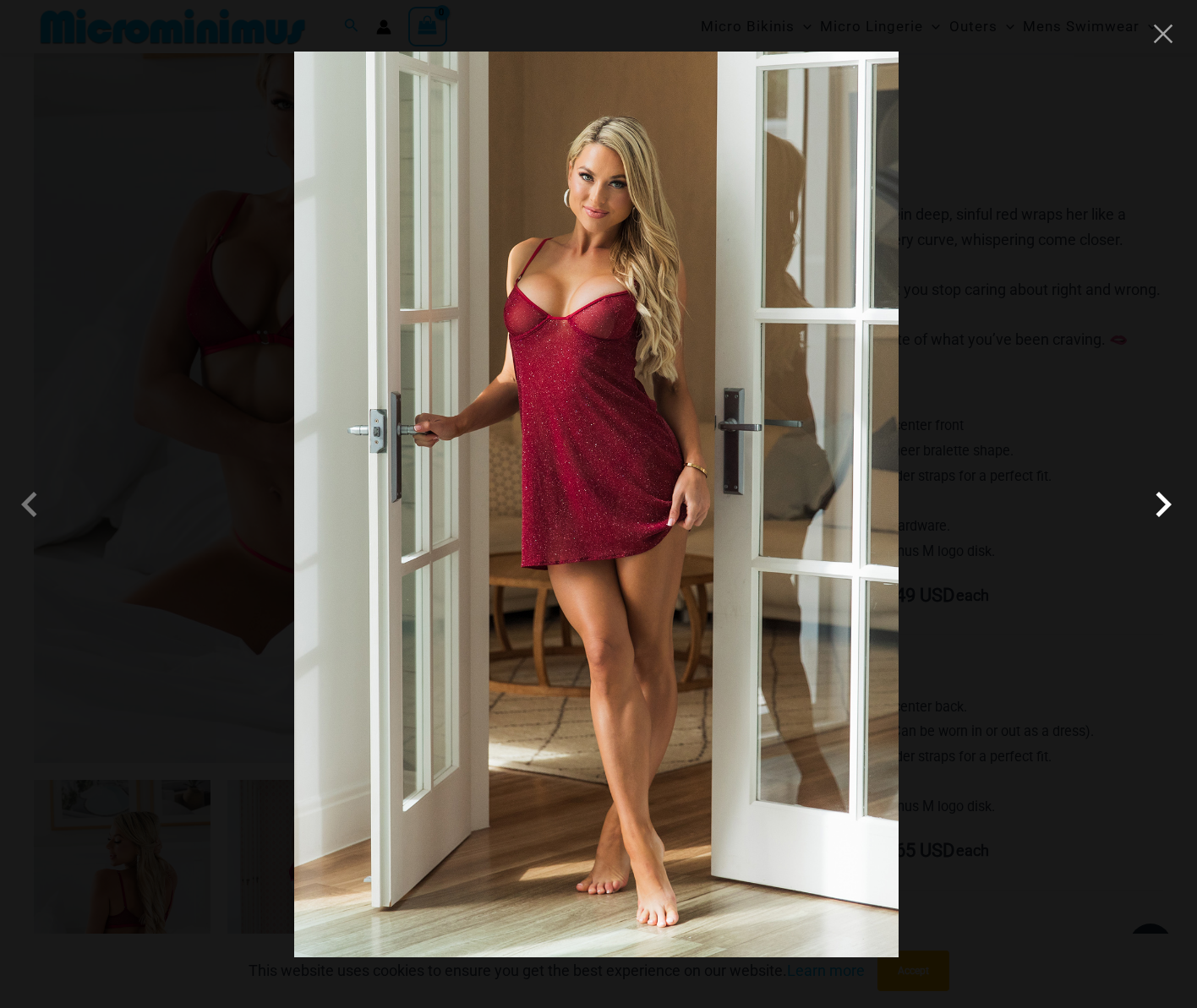
click at [1162, 510] on span at bounding box center [1163, 504] width 50 height 50
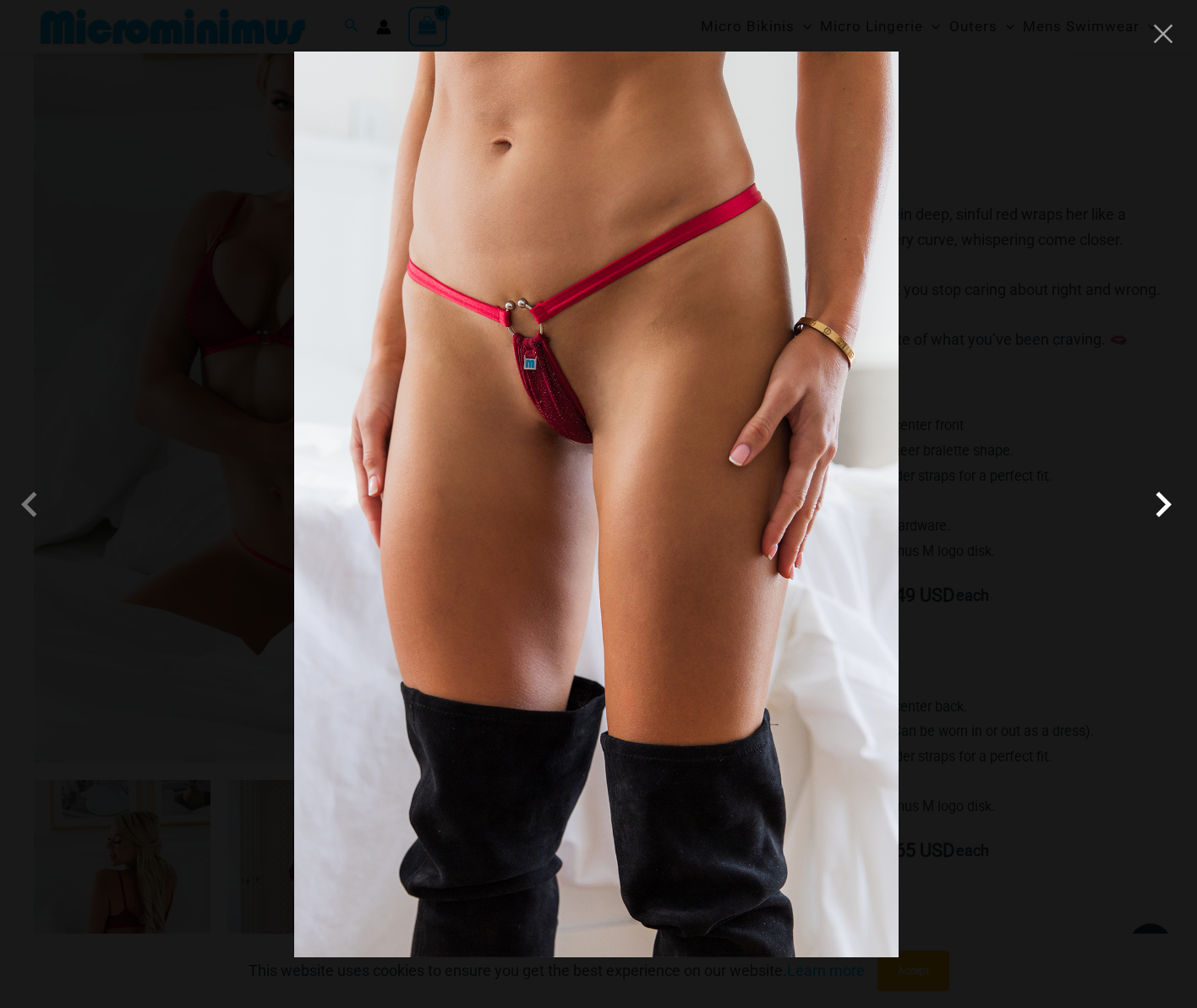
click at [1162, 510] on span at bounding box center [1163, 504] width 50 height 50
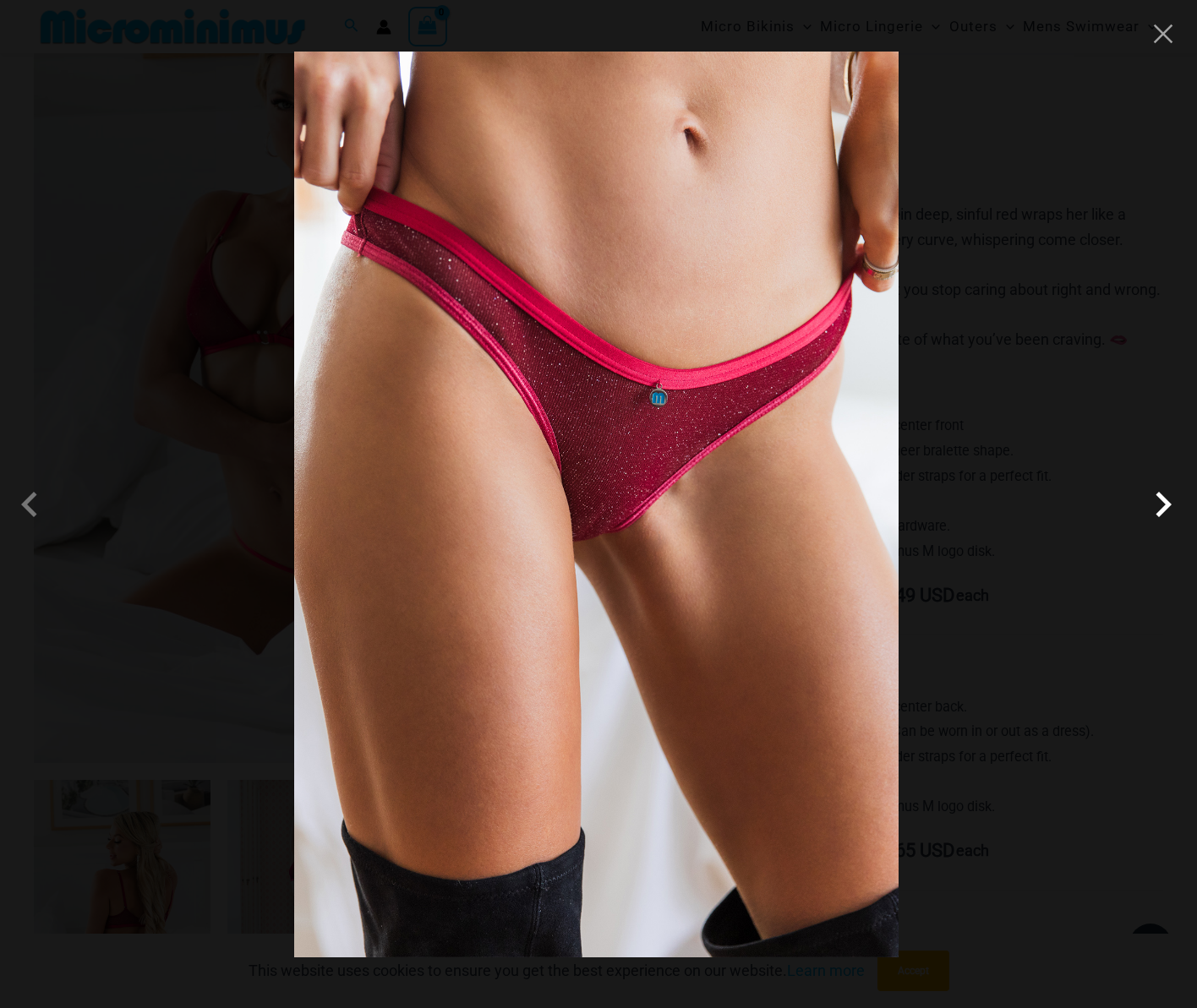
click at [1162, 510] on span at bounding box center [1163, 504] width 50 height 50
